Goal: Task Accomplishment & Management: Use online tool/utility

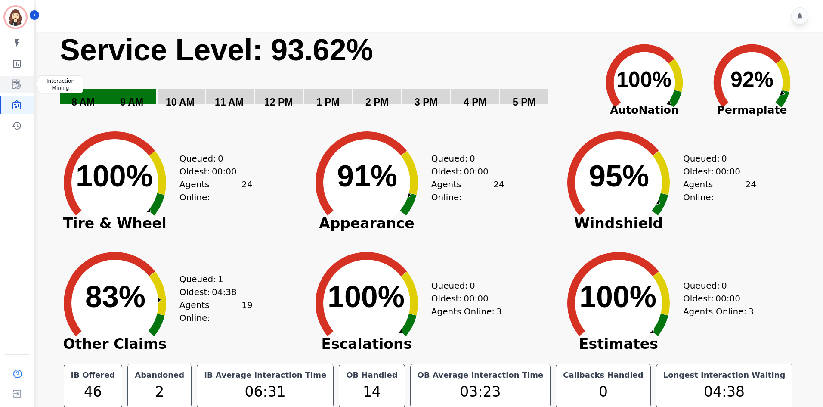
click at [23, 87] on link "Sidebar" at bounding box center [17, 84] width 33 height 17
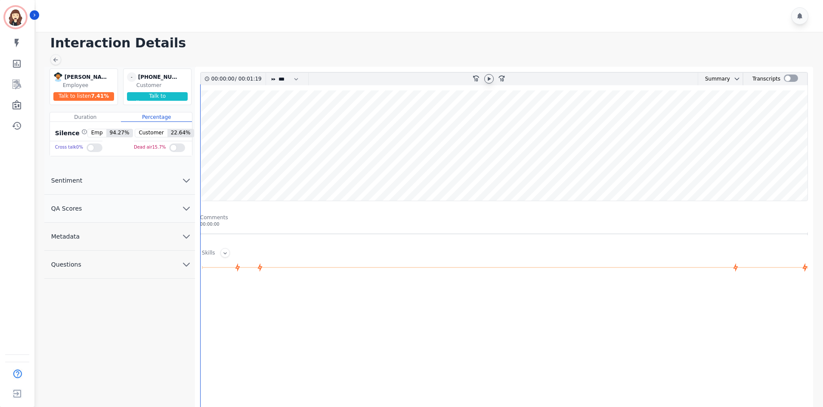
click at [490, 78] on icon at bounding box center [489, 78] width 7 height 7
click at [246, 168] on wave at bounding box center [504, 145] width 607 height 110
click at [793, 80] on div at bounding box center [791, 77] width 14 height 7
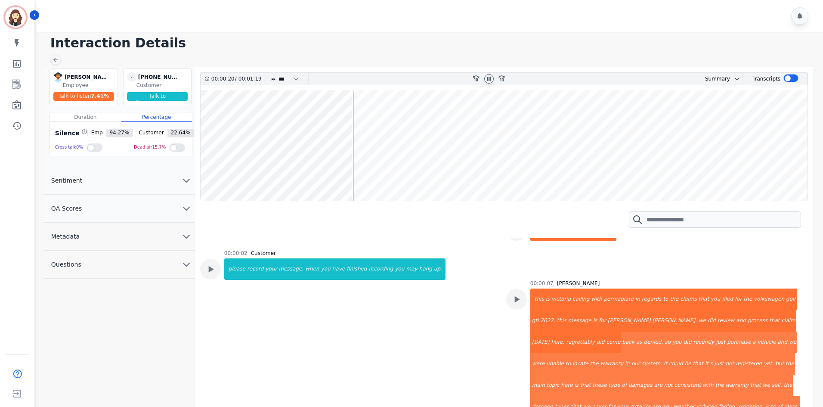
scroll to position [115, 0]
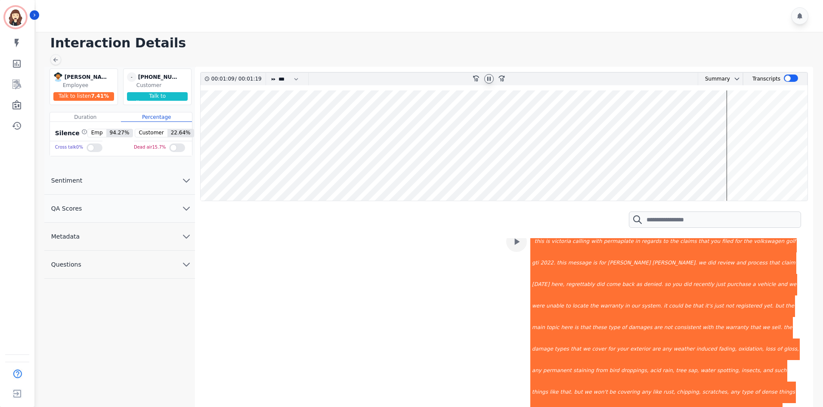
click at [314, 290] on div "00:00:02 Customer please record your message. when you have finished recording …" at bounding box center [334, 361] width 221 height 338
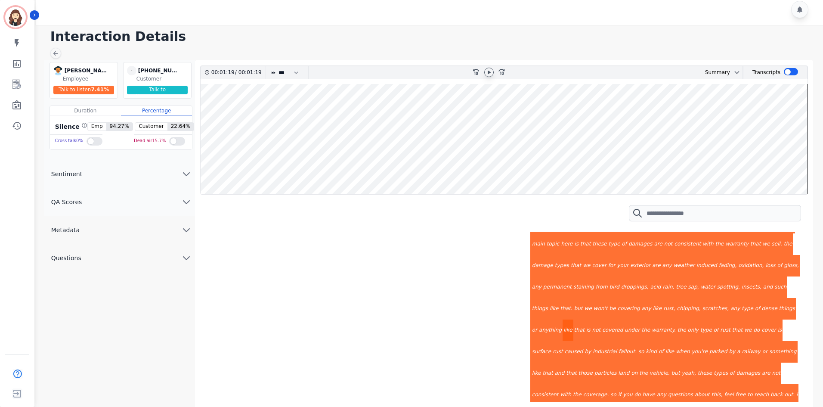
scroll to position [203, 0]
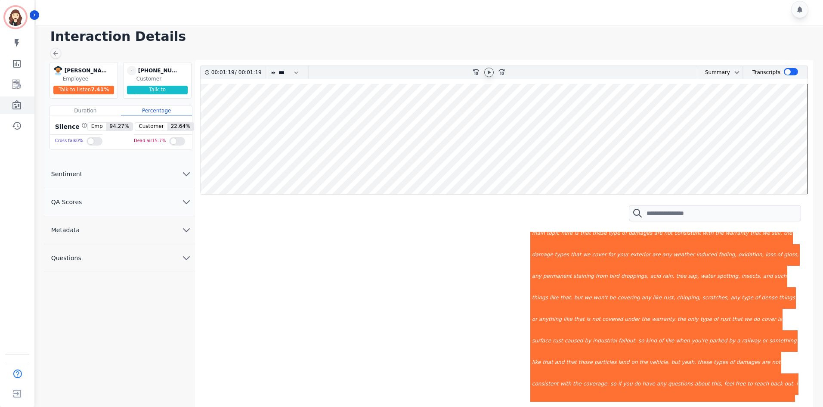
click at [17, 107] on icon "Sidebar" at bounding box center [17, 105] width 10 height 10
